Goal: Information Seeking & Learning: Learn about a topic

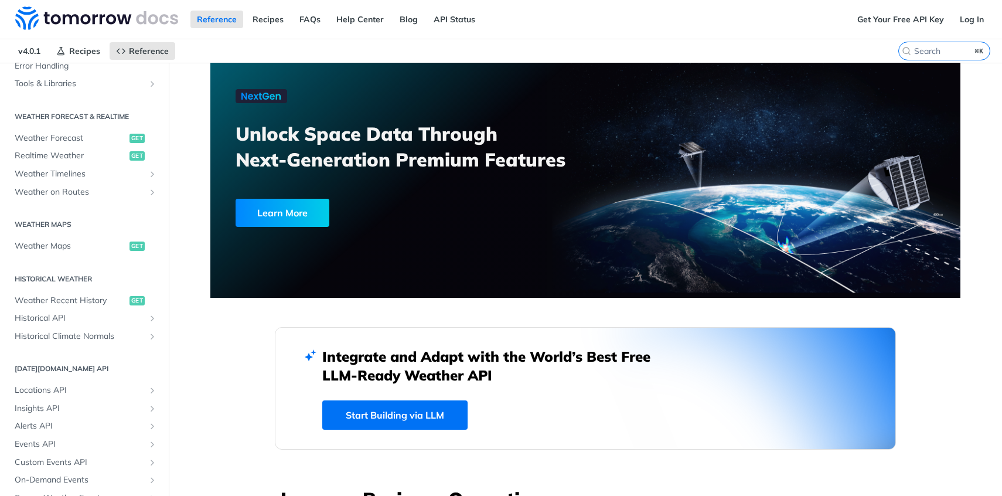
scroll to position [282, 0]
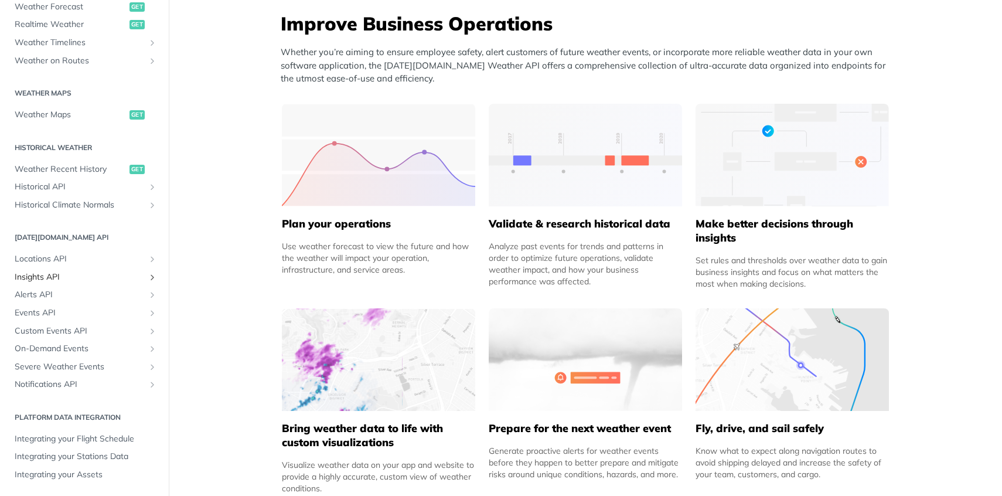
click at [49, 277] on span "Insights API" at bounding box center [80, 277] width 130 height 12
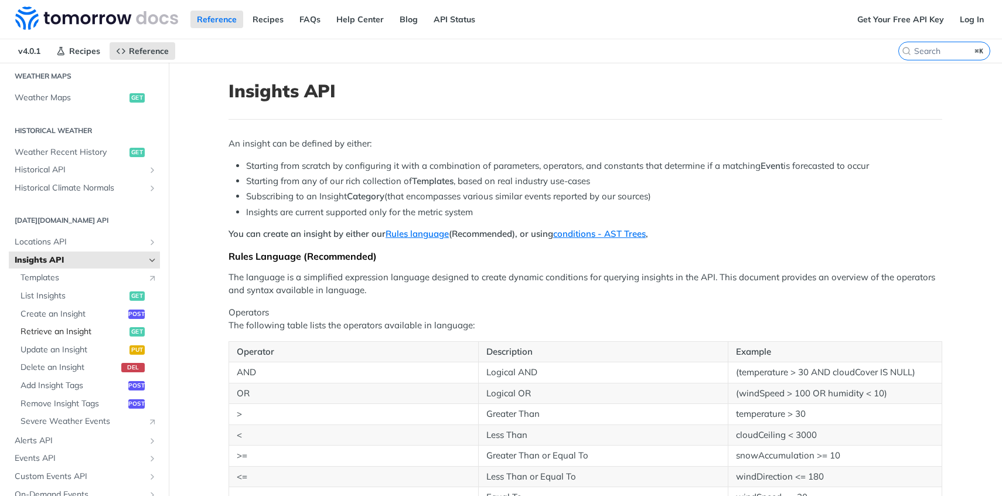
scroll to position [377, 0]
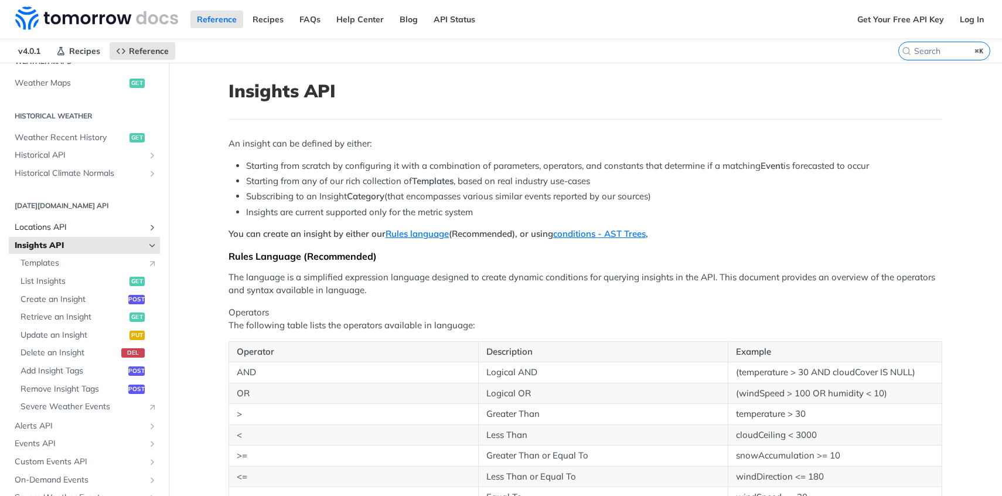
click at [82, 222] on span "Locations API" at bounding box center [80, 228] width 130 height 12
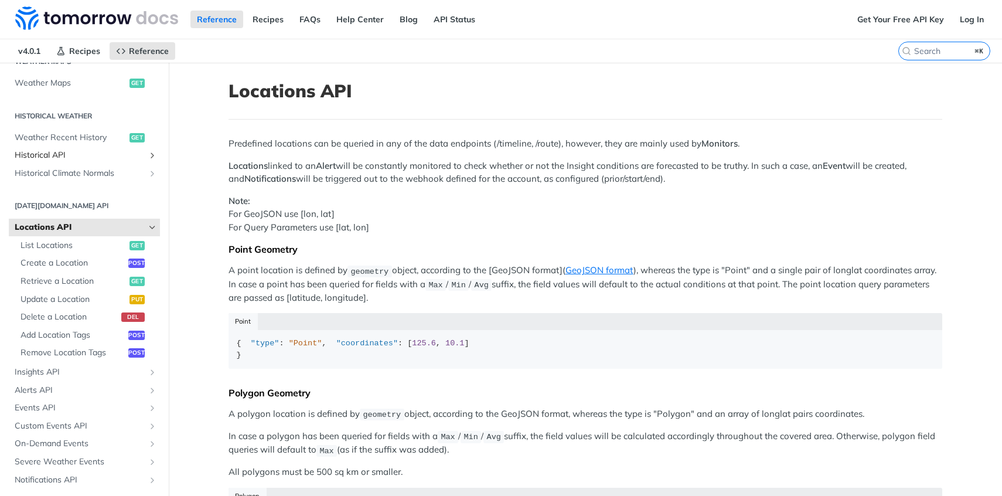
click at [82, 154] on span "Historical API" at bounding box center [80, 155] width 130 height 12
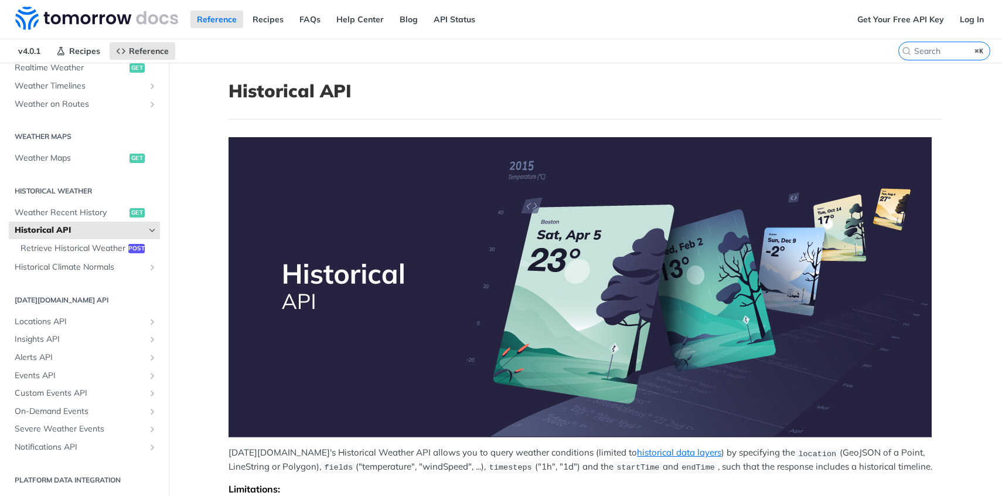
scroll to position [213, 0]
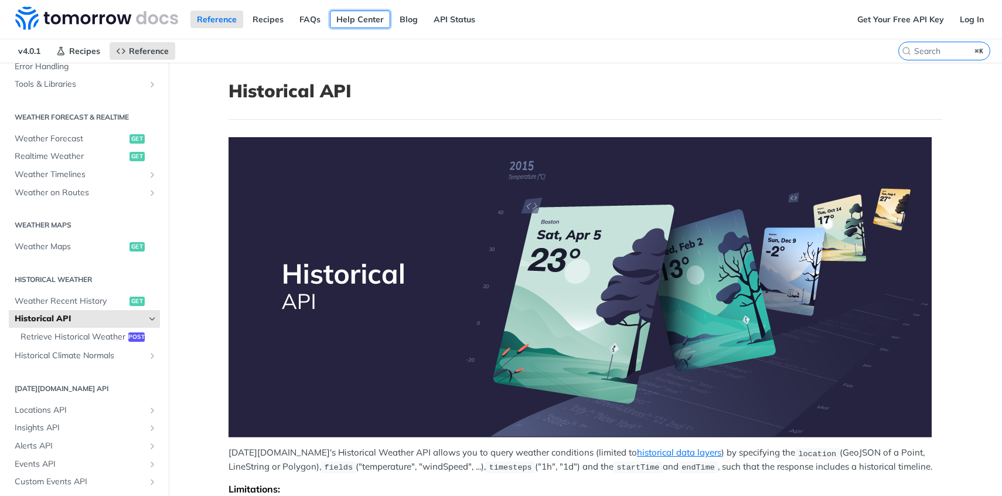
click at [377, 19] on link "Help Center" at bounding box center [360, 20] width 60 height 18
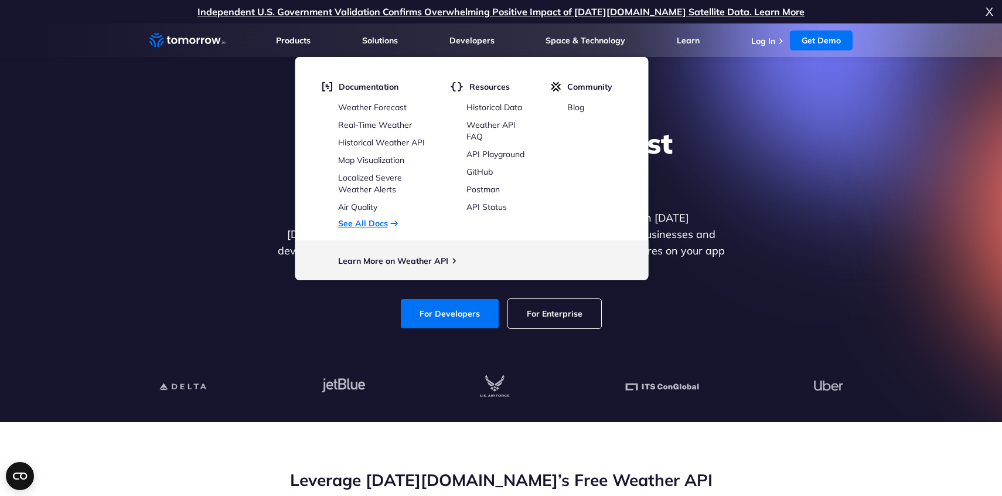
click at [372, 226] on link "See All Docs" at bounding box center [363, 223] width 50 height 11
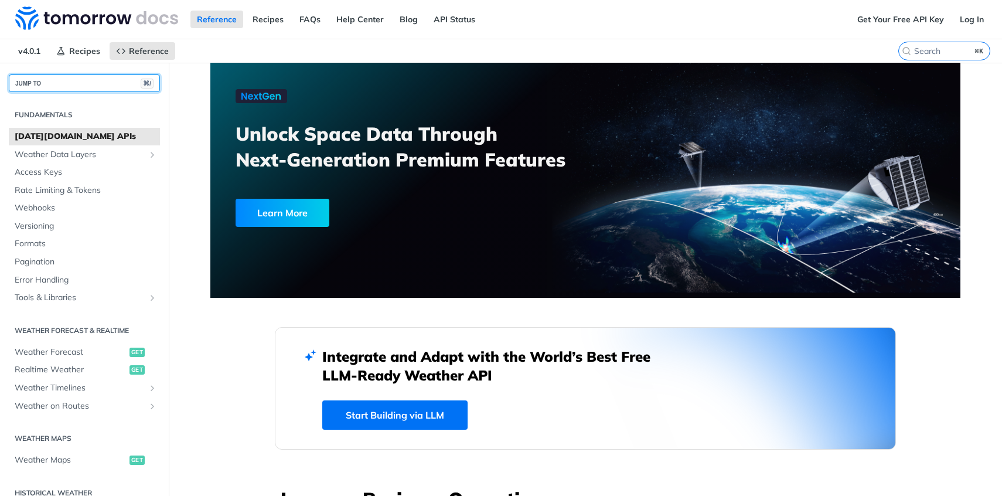
click at [112, 84] on button "JUMP TO ⌘/" at bounding box center [84, 83] width 151 height 18
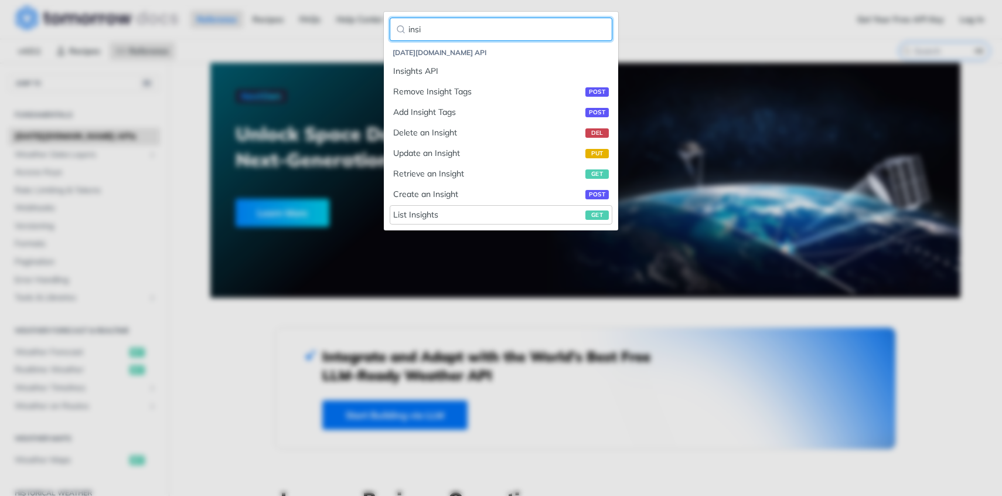
type input "insi"
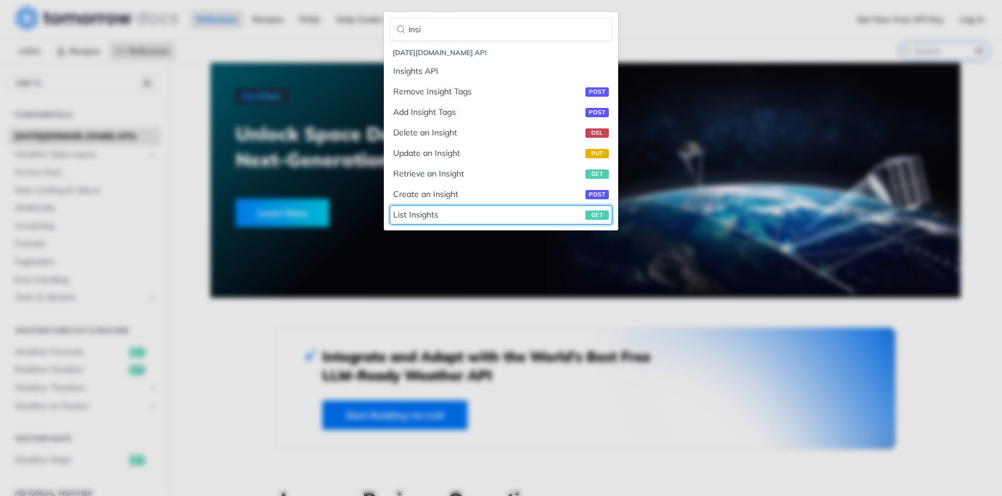
click at [403, 217] on div "List Insights get" at bounding box center [501, 215] width 216 height 12
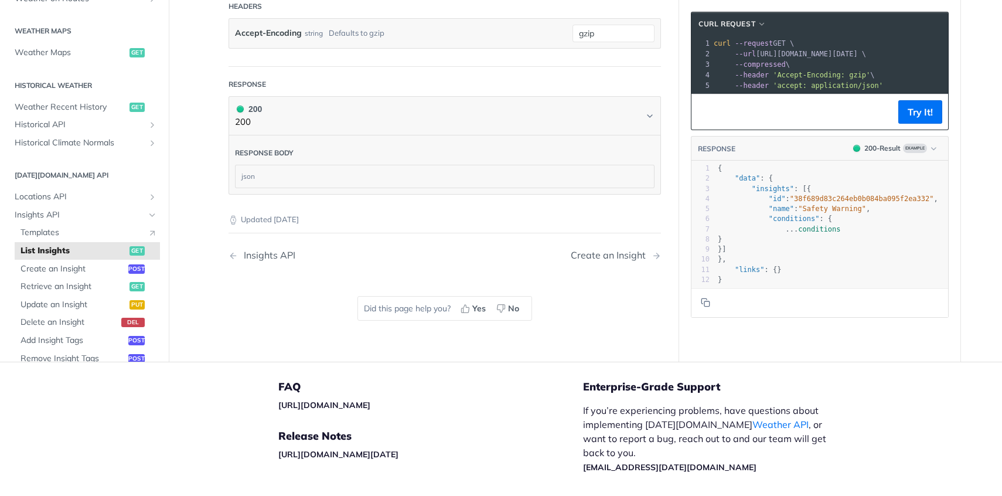
scroll to position [207, 0]
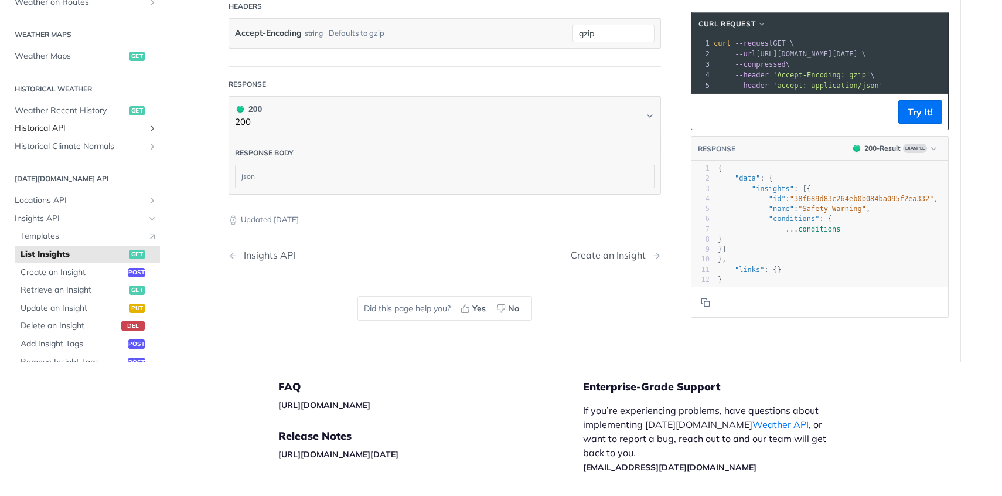
click at [52, 127] on span "Historical API" at bounding box center [80, 129] width 130 height 12
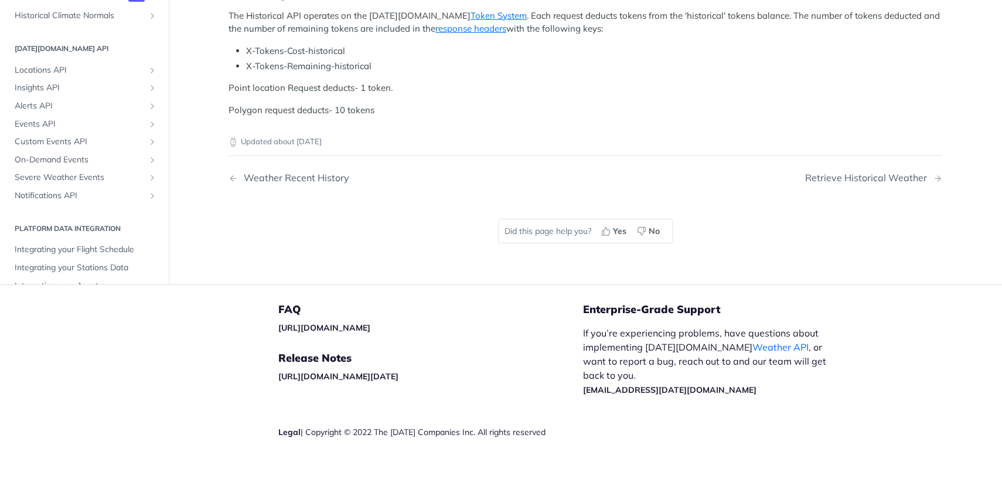
scroll to position [282, 0]
click at [133, 94] on link "Insights API" at bounding box center [84, 85] width 151 height 18
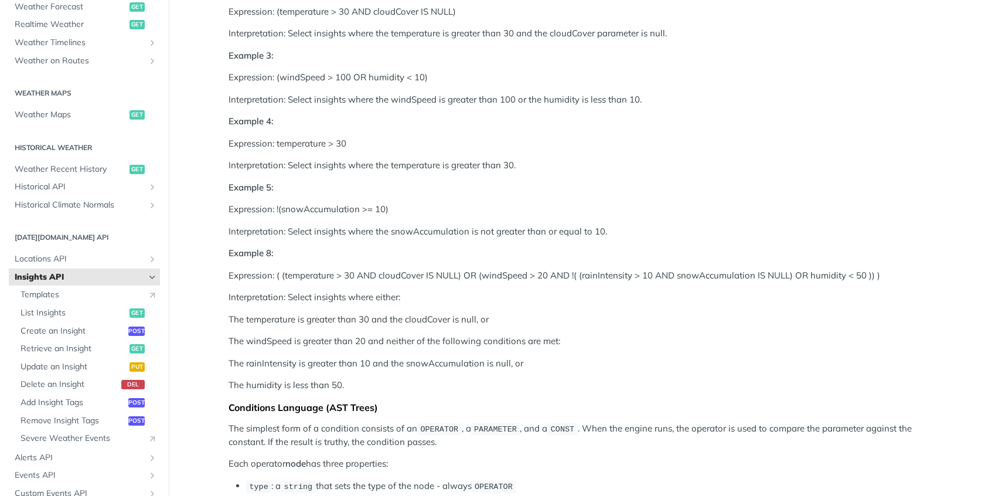
scroll to position [860, 0]
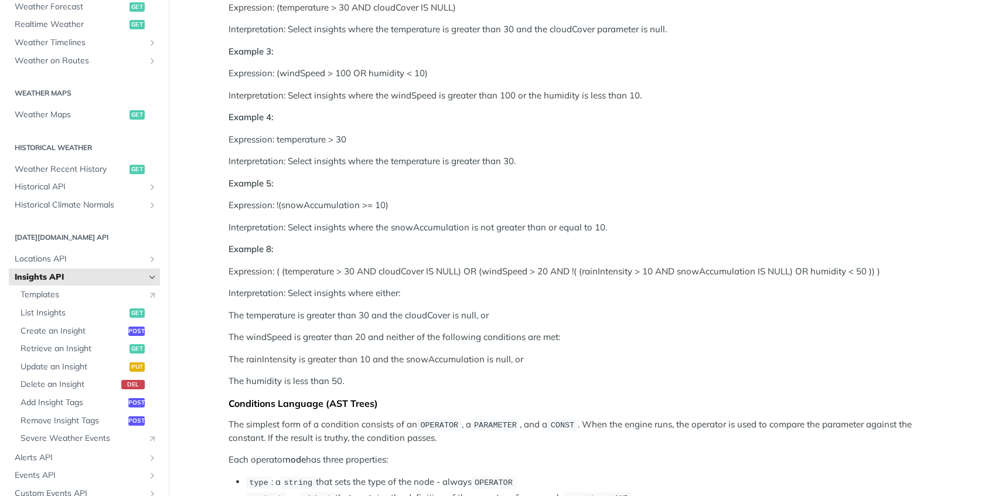
click at [265, 248] on strong "Example 8:" at bounding box center [251, 248] width 45 height 11
drag, startPoint x: 297, startPoint y: 270, endPoint x: 453, endPoint y: 277, distance: 156.6
click at [453, 277] on p "Expression: ( (temperature > 30 AND cloudCover IS NULL) OR (windSpeed > 20 AND …" at bounding box center [586, 271] width 714 height 13
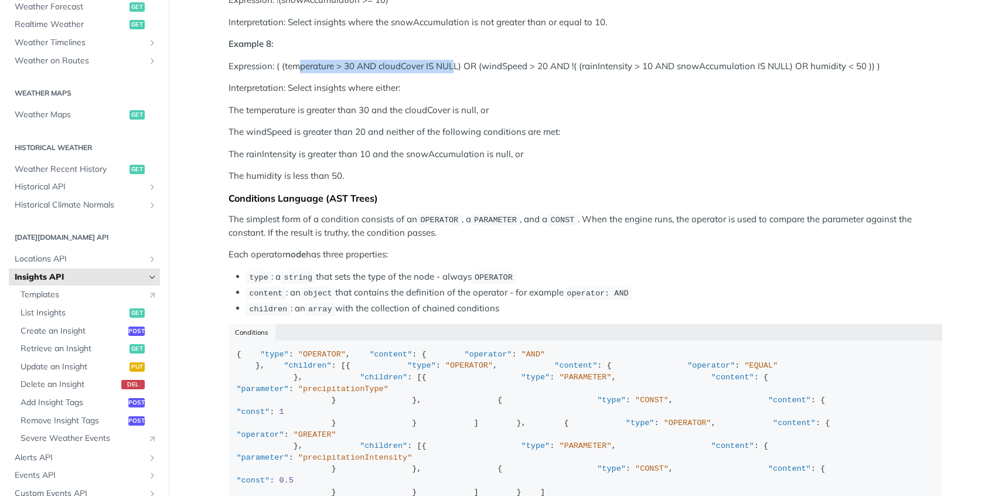
scroll to position [1068, 0]
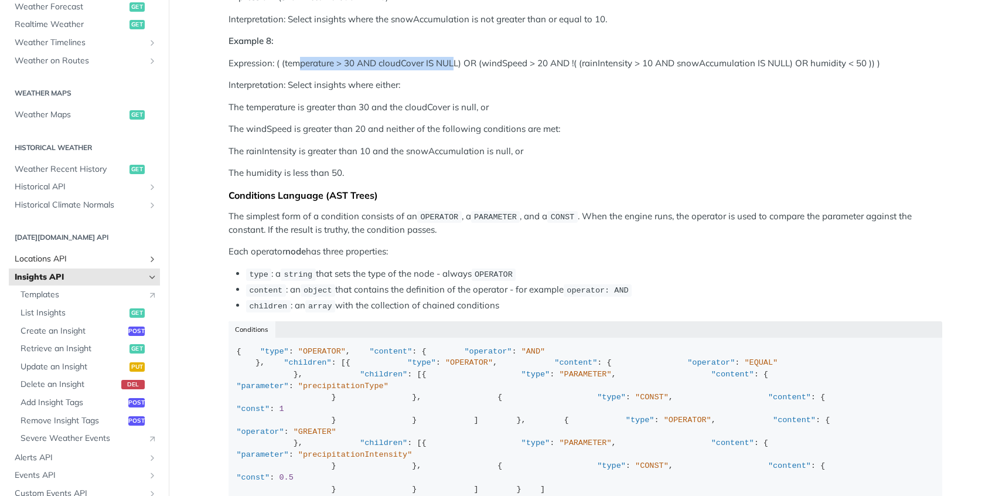
click at [80, 257] on span "Locations API" at bounding box center [80, 259] width 130 height 12
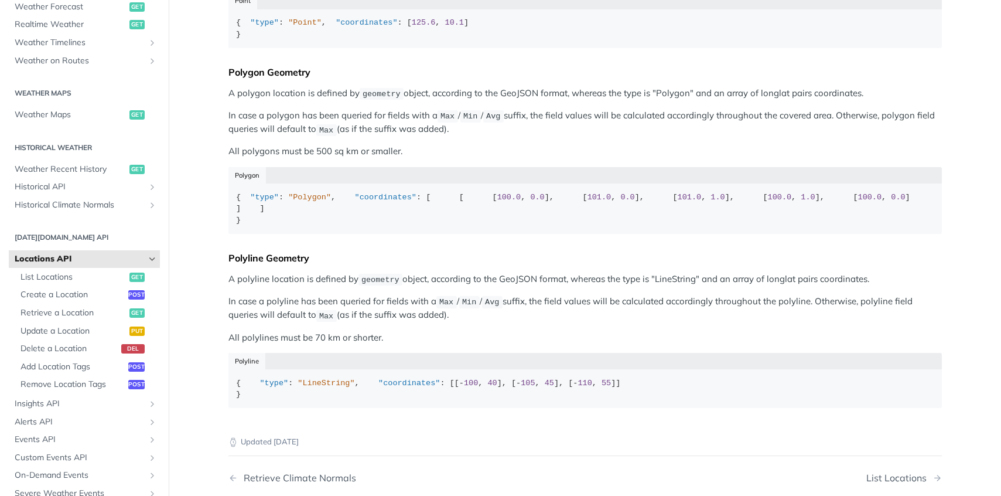
scroll to position [283, 0]
